Goal: Contribute content

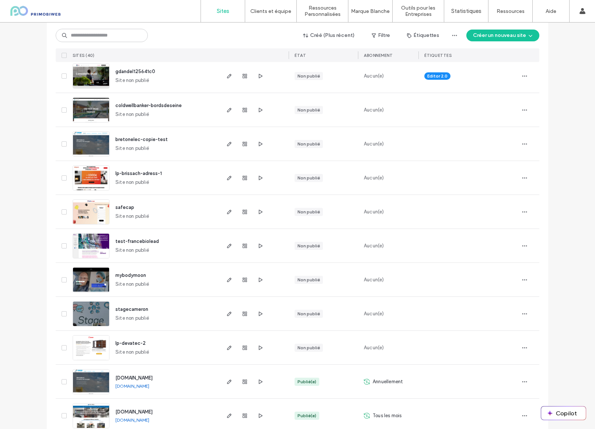
scroll to position [122, 0]
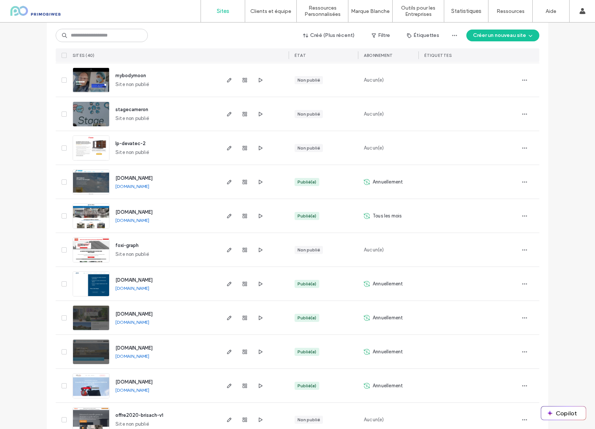
click at [106, 290] on img at bounding box center [91, 296] width 36 height 50
click at [145, 288] on link "[DOMAIN_NAME]" at bounding box center [132, 288] width 34 height 6
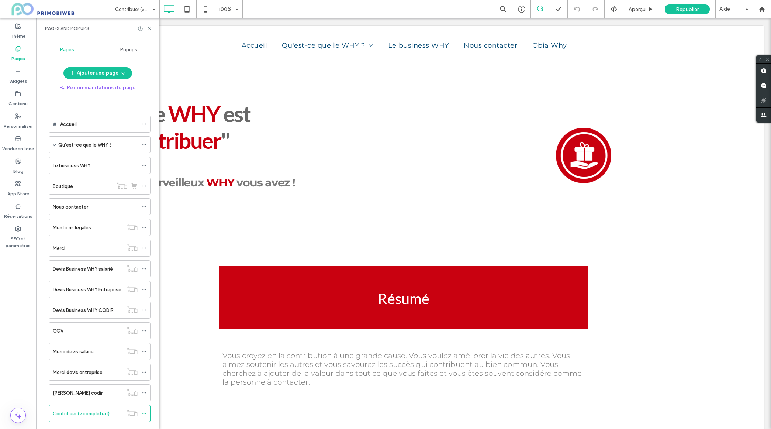
scroll to position [387, 0]
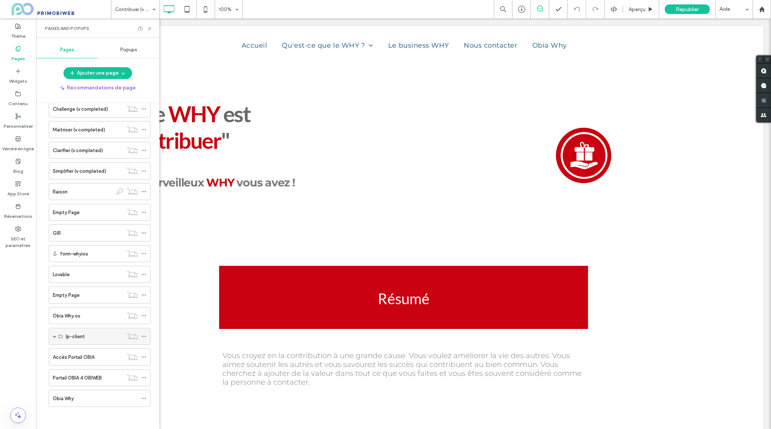
click at [55, 337] on span at bounding box center [55, 336] width 4 height 4
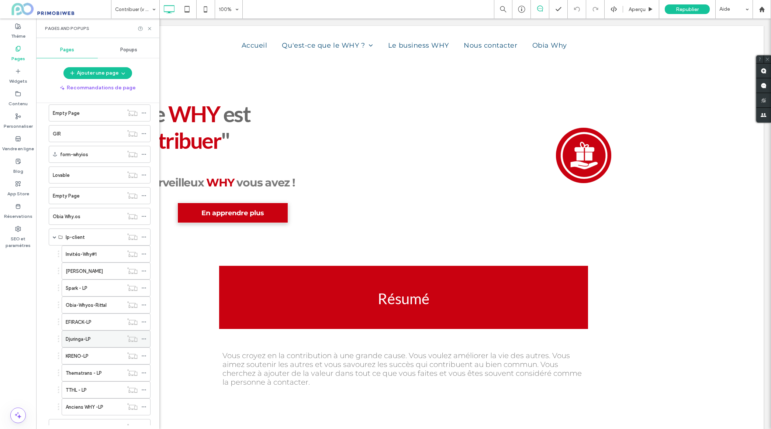
scroll to position [489, 0]
click at [95, 304] on label "Obia-Whyos-Rittal" at bounding box center [86, 302] width 41 height 13
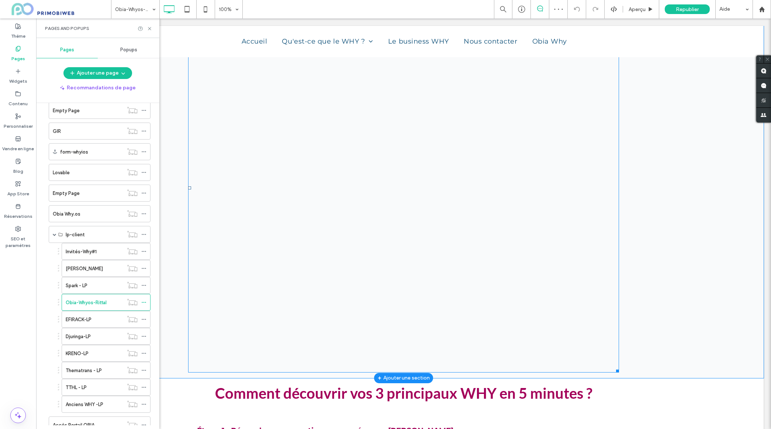
scroll to position [256, 0]
click at [509, 300] on span at bounding box center [403, 186] width 431 height 369
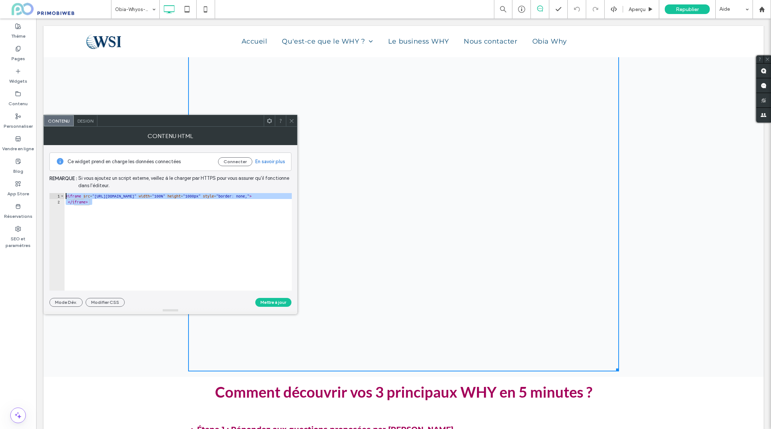
drag, startPoint x: 102, startPoint y: 201, endPoint x: 53, endPoint y: 194, distance: 48.9
click at [53, 194] on div "********* 1 2 < iframe src = "https://obia-why-os.lovable.app/login" width = "1…" at bounding box center [170, 241] width 242 height 97
type textarea "**********"
paste textarea "*********"
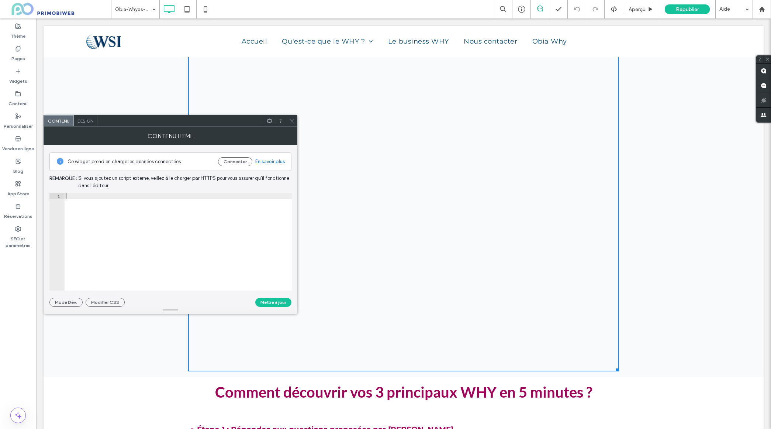
type textarea "*********"
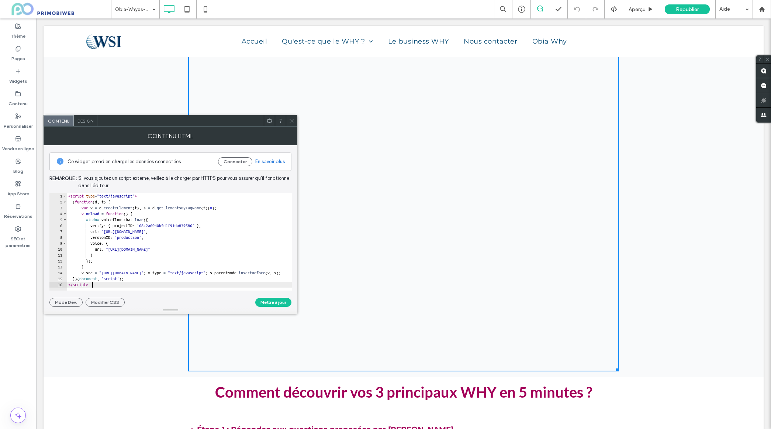
scroll to position [0, 1]
click at [279, 302] on button "Mettre à jour" at bounding box center [273, 302] width 36 height 9
type textarea "*"
drag, startPoint x: 662, startPoint y: 265, endPoint x: 416, endPoint y: 252, distance: 245.6
click at [662, 265] on div "Click To Paste Ligne + Ajouter une section" at bounding box center [404, 187] width 720 height 380
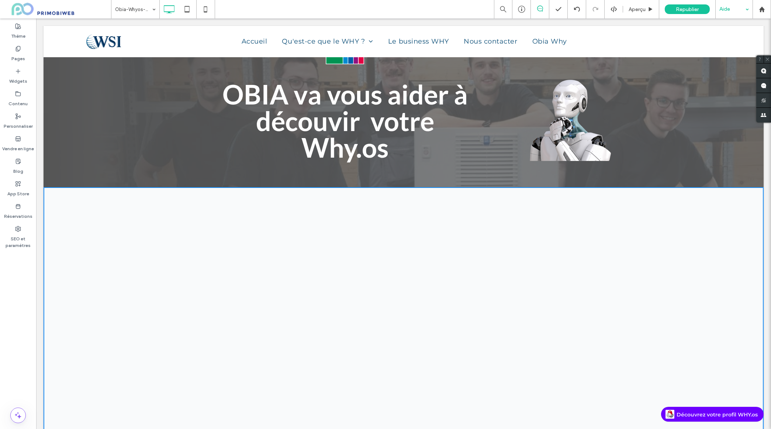
scroll to position [64, 0]
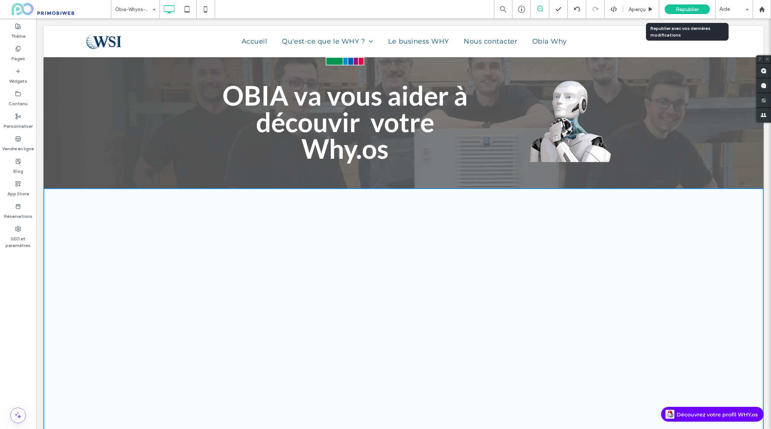
drag, startPoint x: 696, startPoint y: 9, endPoint x: 692, endPoint y: 14, distance: 5.8
click at [696, 9] on span "Republier" at bounding box center [687, 9] width 23 height 6
